Goal: Information Seeking & Learning: Learn about a topic

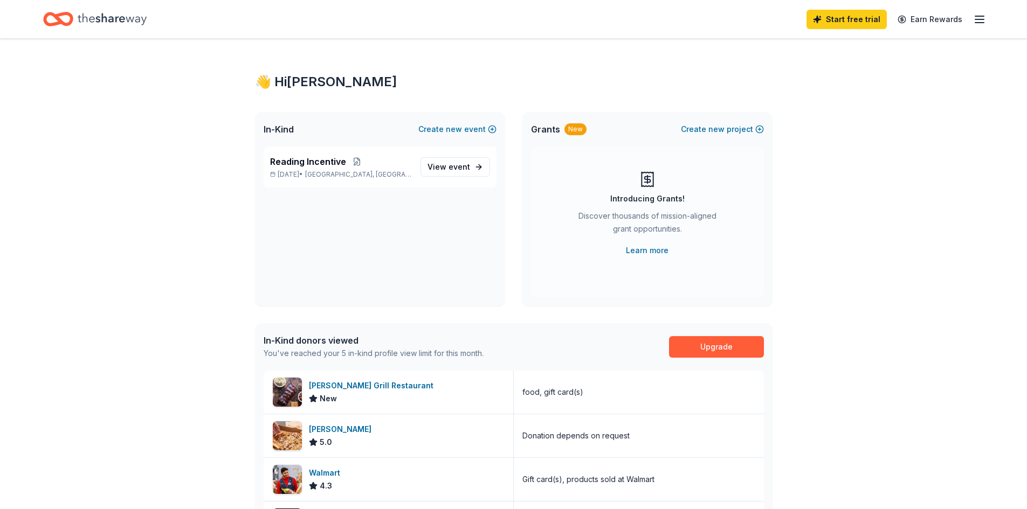
click at [978, 19] on line "button" at bounding box center [979, 19] width 9 height 0
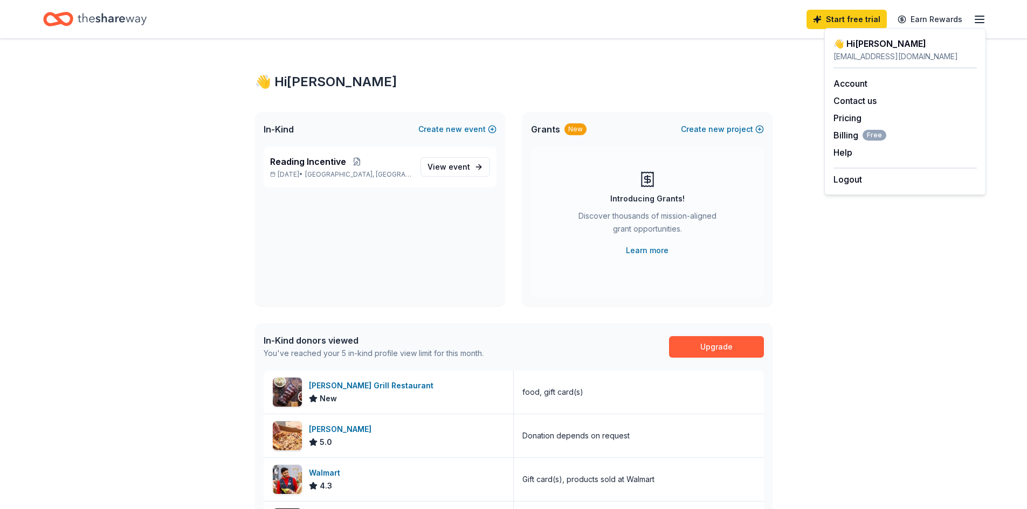
click at [916, 361] on div "👋 Hi Pamela In-Kind Create new event Reading Incentive Dec 05, 2025 • Kingston,…" at bounding box center [513, 417] width 1027 height 757
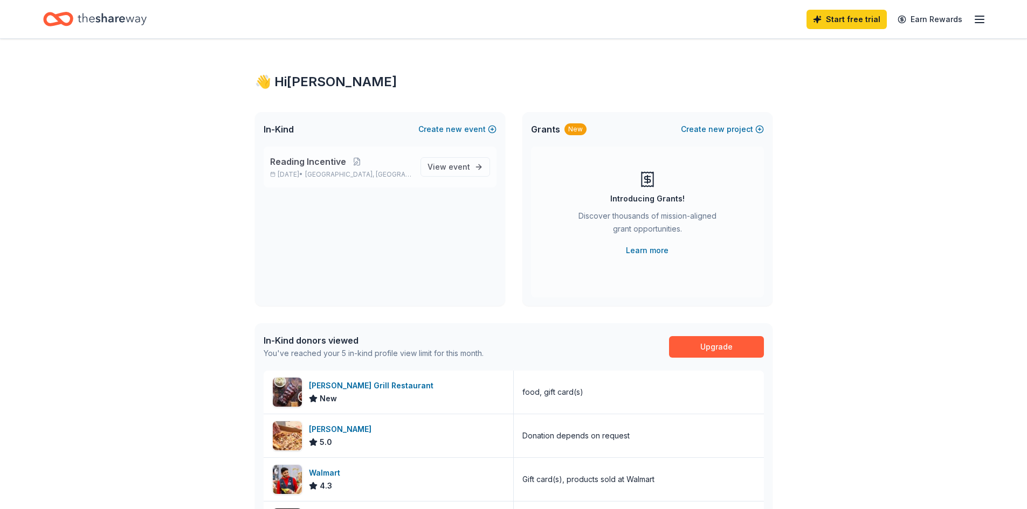
click at [354, 174] on span "Kingston, IL" at bounding box center [358, 174] width 106 height 9
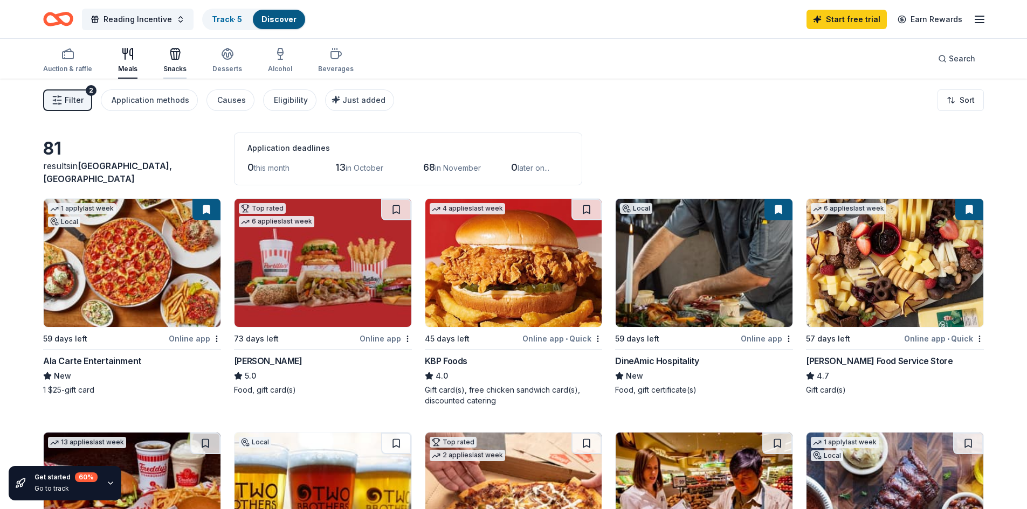
click at [165, 60] on div "Snacks" at bounding box center [174, 60] width 23 height 26
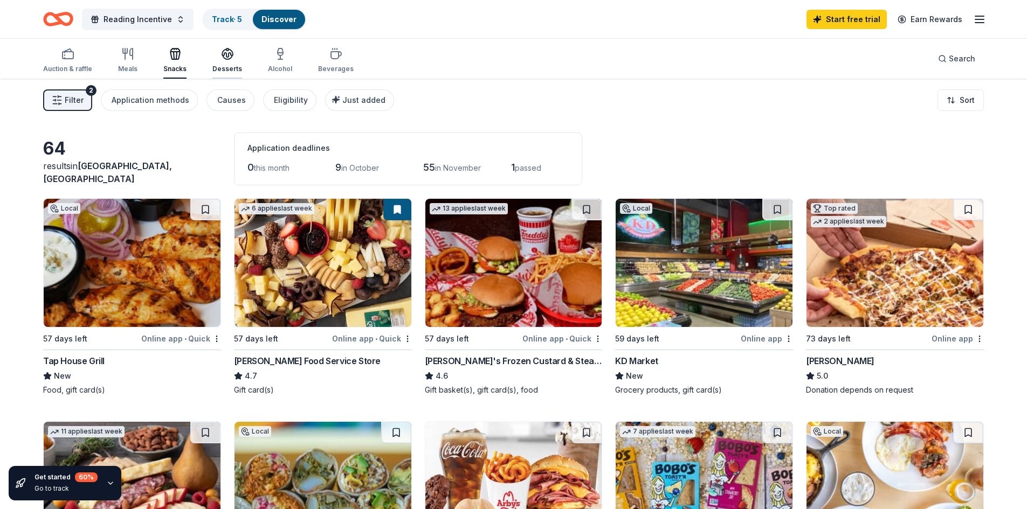
click at [221, 52] on icon "button" at bounding box center [227, 53] width 13 height 13
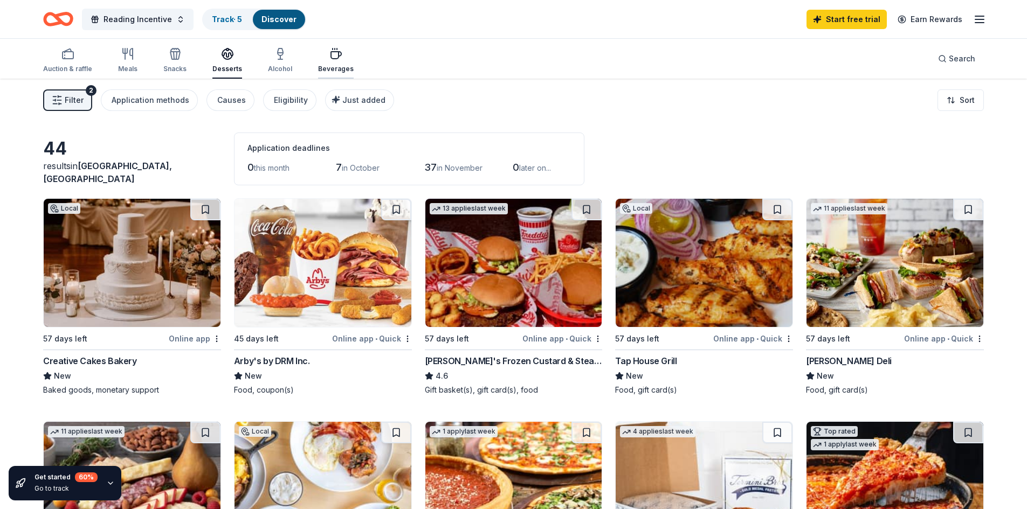
click at [322, 66] on div "Beverages" at bounding box center [336, 69] width 36 height 9
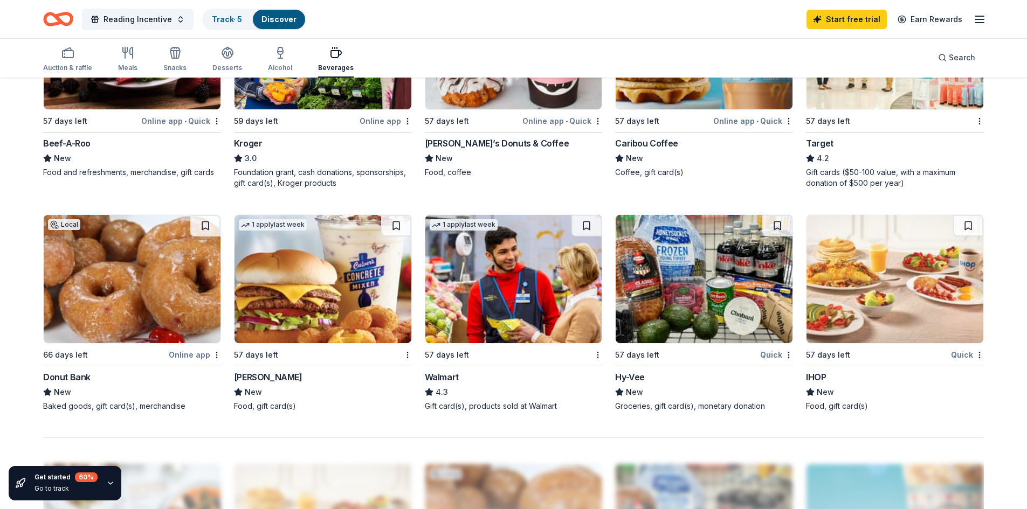
scroll to position [701, 0]
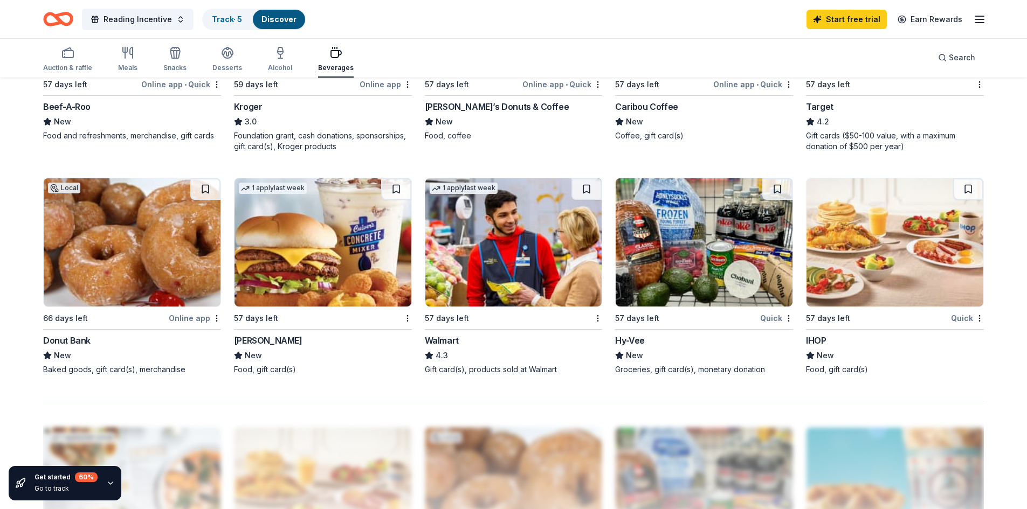
click at [313, 259] on img at bounding box center [322, 242] width 177 height 128
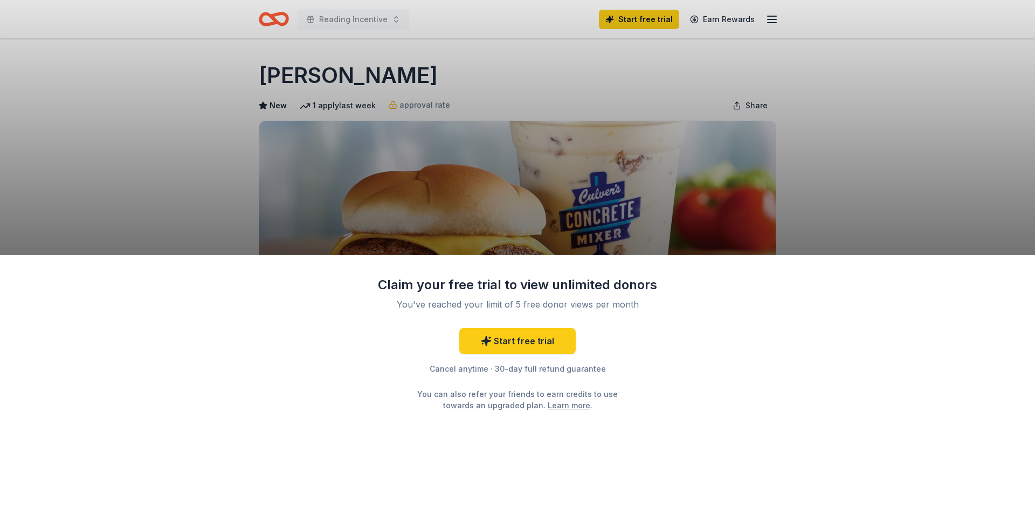
click at [109, 133] on div "Claim your free trial to view unlimited donors You've reached your limit of 5 f…" at bounding box center [517, 254] width 1035 height 509
